Goal: Transaction & Acquisition: Purchase product/service

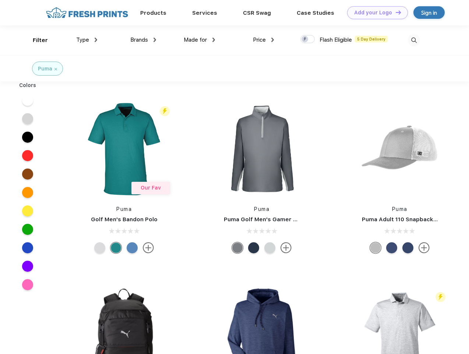
click at [375, 13] on link "Add your Logo Design Tool" at bounding box center [377, 12] width 61 height 13
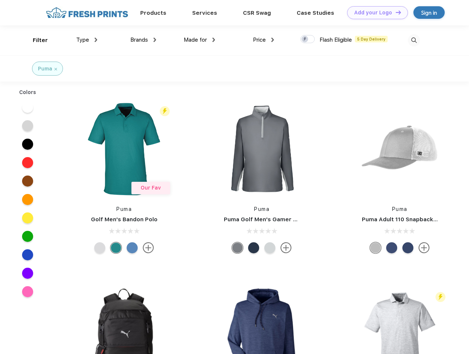
click at [0, 0] on div "Design Tool" at bounding box center [0, 0] width 0 height 0
click at [395, 12] on link "Add your Logo Design Tool" at bounding box center [377, 12] width 61 height 13
click at [35, 40] on div "Filter" at bounding box center [40, 40] width 15 height 8
click at [87, 40] on span "Type" at bounding box center [82, 39] width 13 height 7
click at [143, 40] on span "Brands" at bounding box center [139, 39] width 18 height 7
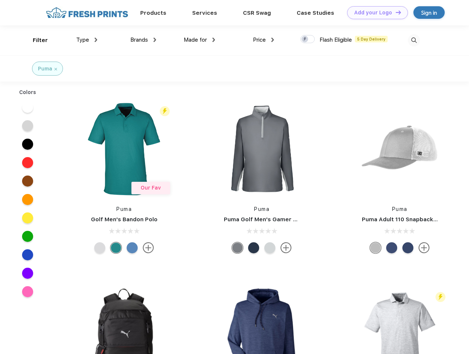
click at [200, 40] on span "Made for" at bounding box center [195, 39] width 23 height 7
click at [264, 40] on span "Price" at bounding box center [259, 39] width 13 height 7
click at [308, 39] on div at bounding box center [308, 39] width 14 height 8
click at [305, 39] on input "checkbox" at bounding box center [303, 37] width 5 height 5
click at [414, 40] on img at bounding box center [414, 40] width 12 height 12
